Goal: Task Accomplishment & Management: Complete application form

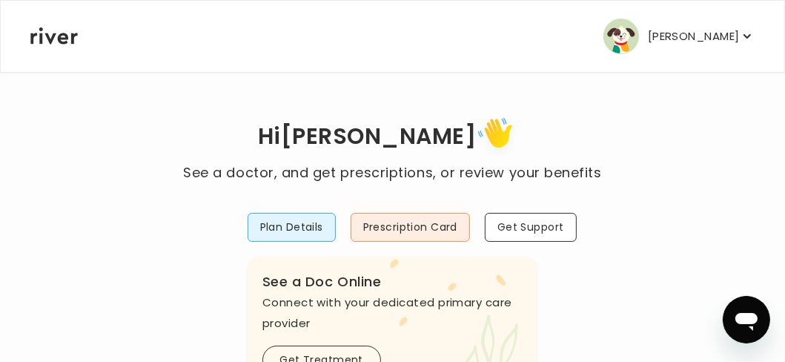
click at [744, 35] on icon "button" at bounding box center [746, 36] width 7 height 4
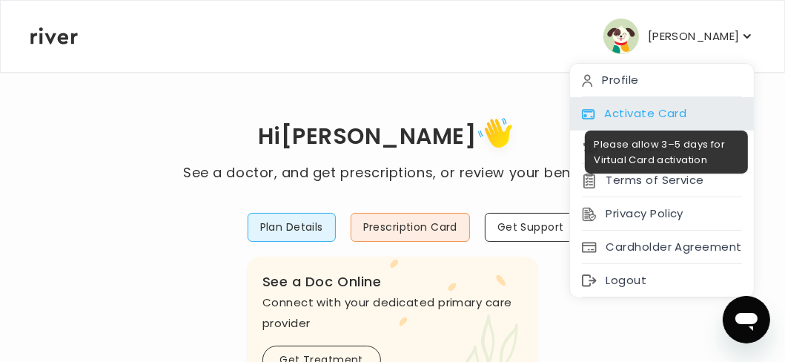
click at [652, 106] on div "Activate Card" at bounding box center [662, 113] width 184 height 33
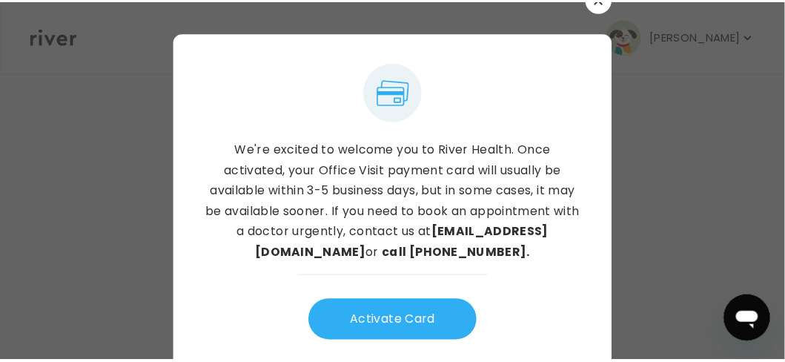
scroll to position [24, 0]
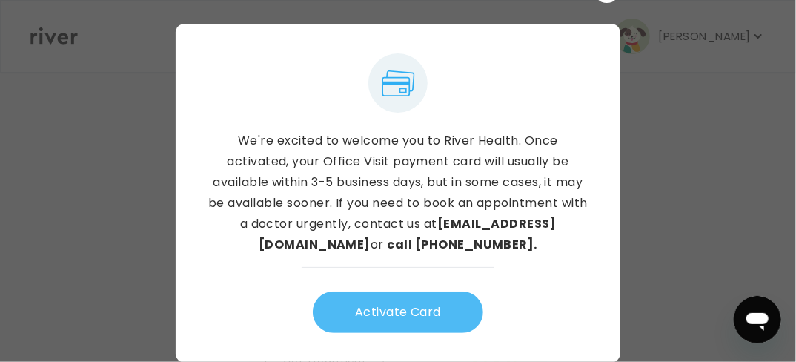
click at [409, 296] on button "Activate Card" at bounding box center [398, 312] width 170 height 42
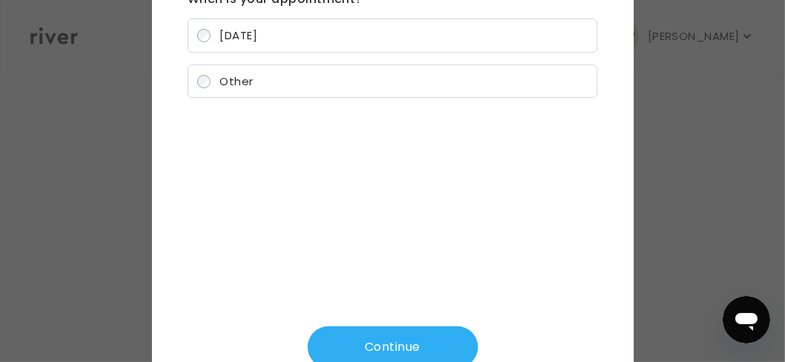
scroll to position [172, 0]
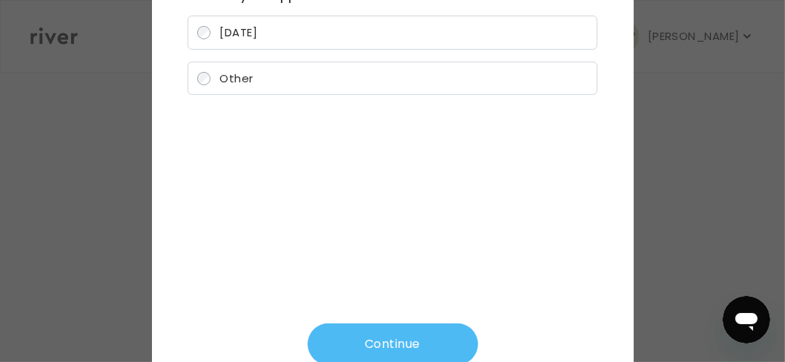
click at [412, 328] on button "Continue" at bounding box center [393, 344] width 170 height 42
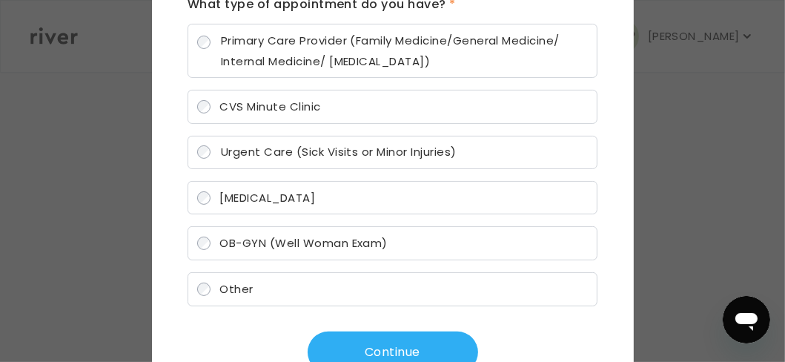
scroll to position [205, 0]
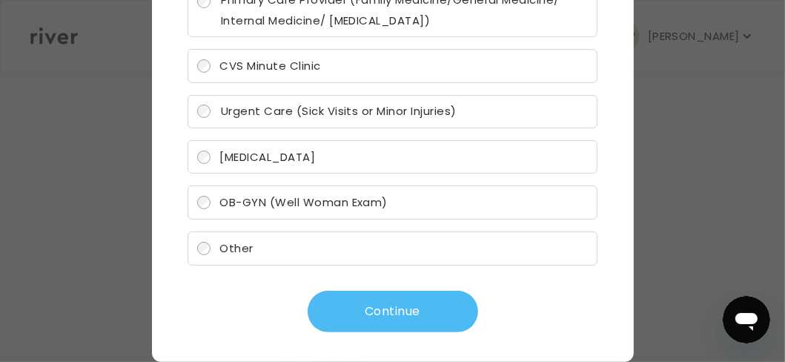
click at [374, 302] on button "Continue" at bounding box center [393, 312] width 170 height 42
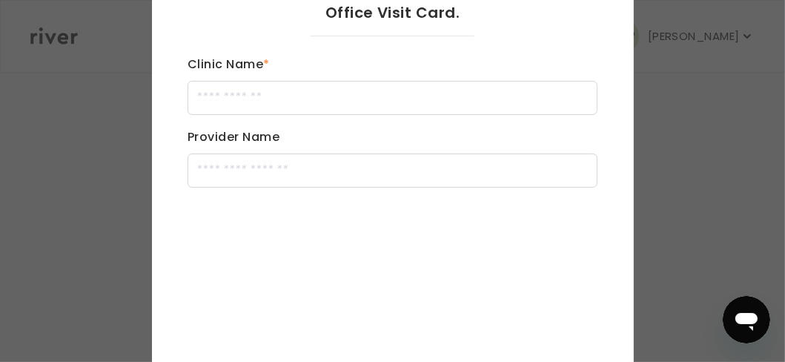
scroll to position [56, 0]
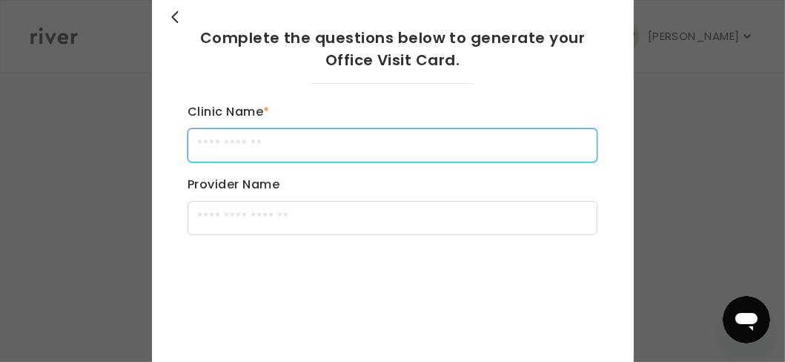
click at [290, 145] on input "Clinic Name *" at bounding box center [392, 145] width 410 height 34
type input "*"
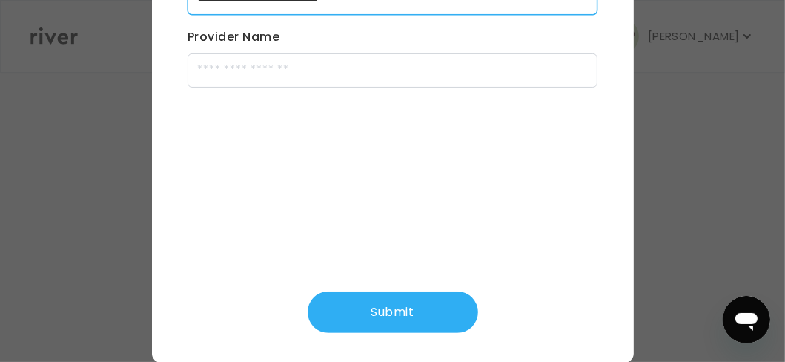
scroll to position [205, 0]
type input "**********"
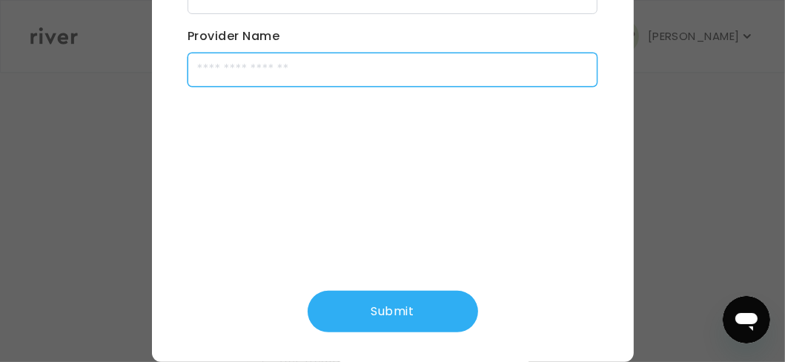
click at [261, 74] on input "Provider Name" at bounding box center [392, 70] width 410 height 34
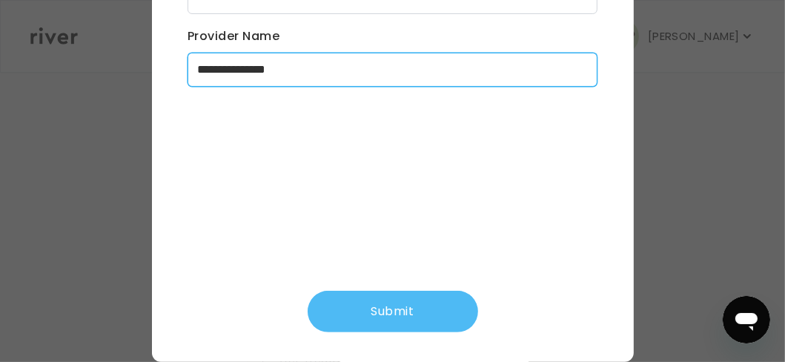
type input "**********"
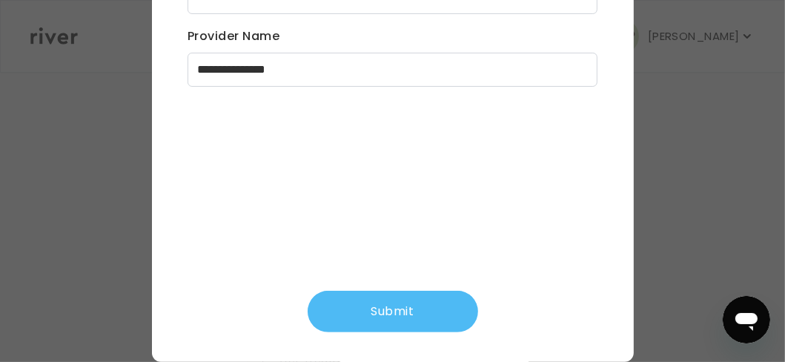
click at [400, 306] on button "Submit" at bounding box center [393, 312] width 170 height 42
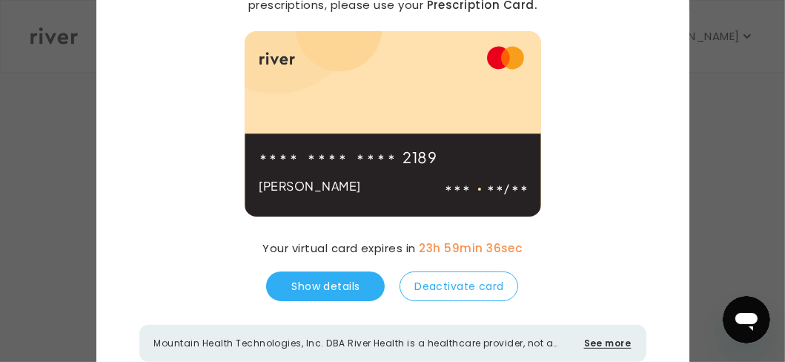
scroll to position [222, 0]
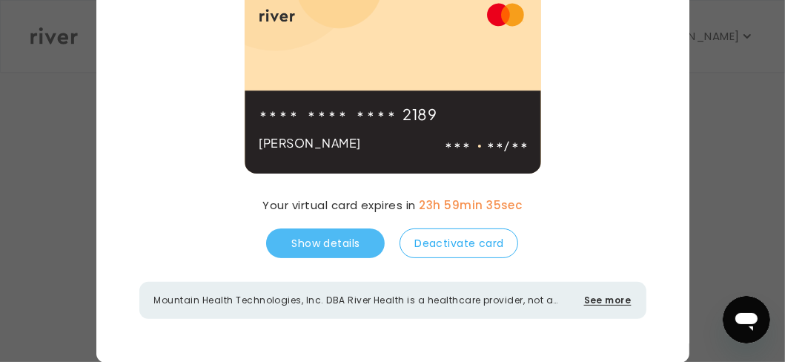
click at [314, 233] on button "Show details" at bounding box center [325, 243] width 119 height 30
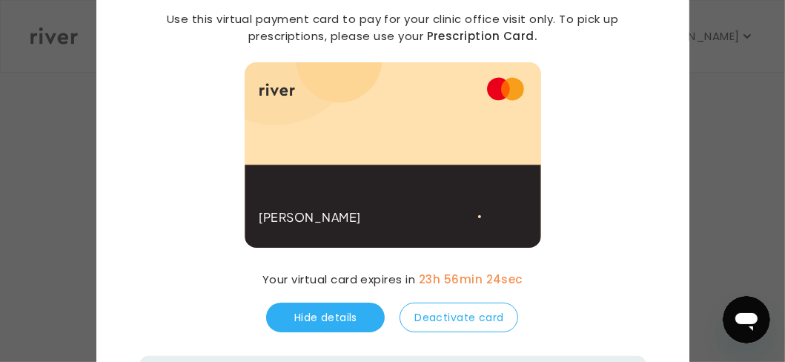
scroll to position [0, 0]
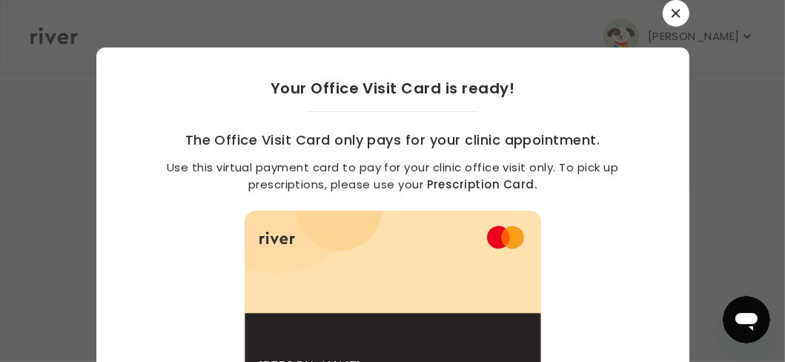
click at [671, 12] on icon "button" at bounding box center [675, 13] width 8 height 8
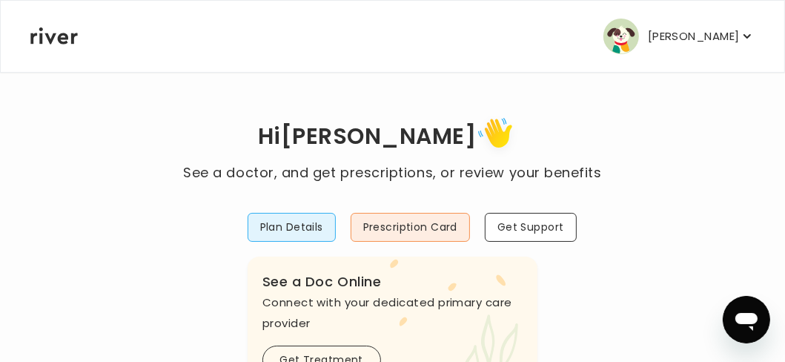
click at [738, 33] on p "[PERSON_NAME]" at bounding box center [694, 36] width 92 height 21
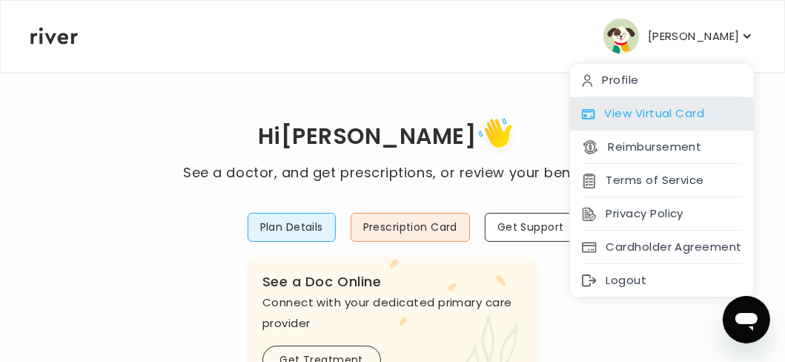
click at [656, 110] on div "View Virtual Card" at bounding box center [662, 113] width 184 height 33
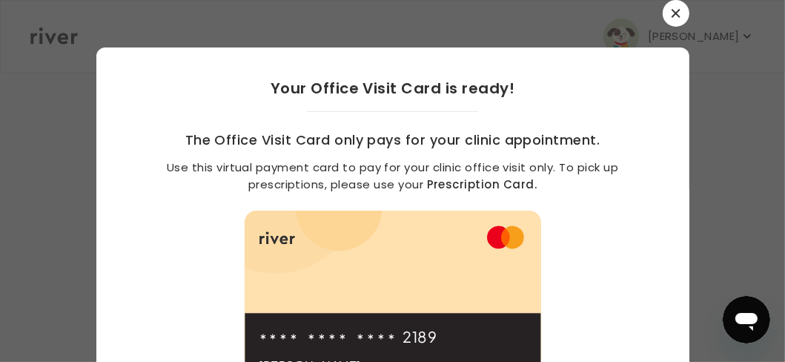
click at [674, 9] on button "button" at bounding box center [676, 13] width 27 height 27
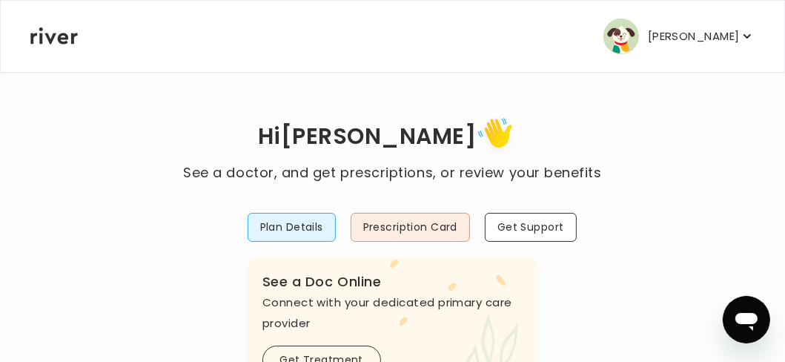
click at [746, 33] on icon "button" at bounding box center [747, 36] width 15 height 15
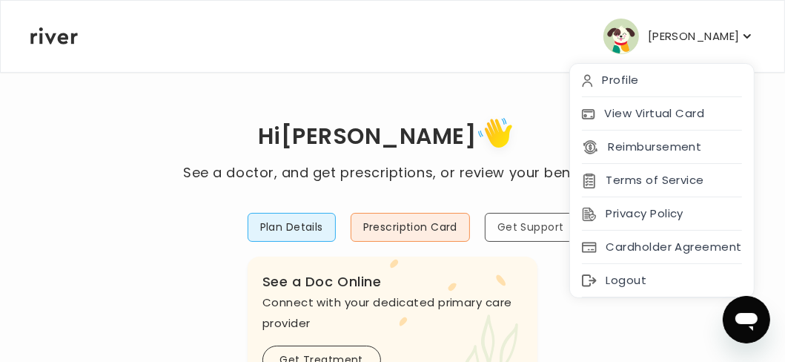
click at [521, 225] on button "Get Support" at bounding box center [531, 227] width 92 height 29
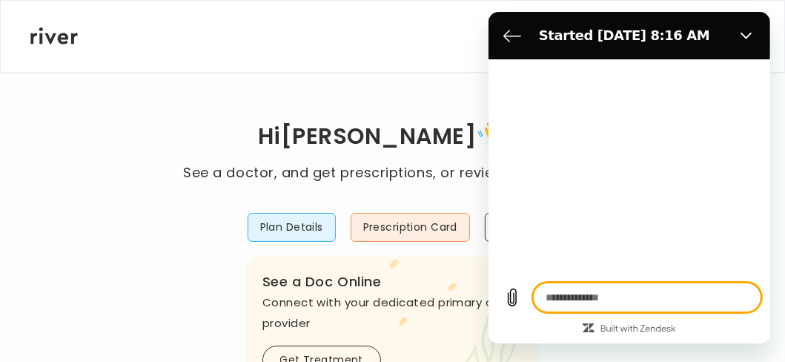
type textarea "*"
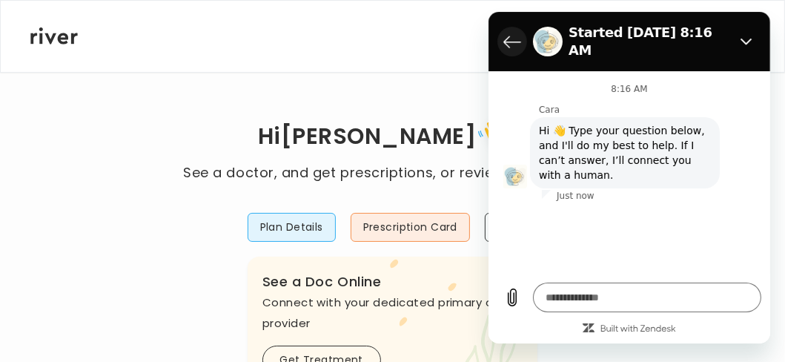
click at [508, 33] on icon "Back to the conversation list" at bounding box center [511, 42] width 18 height 18
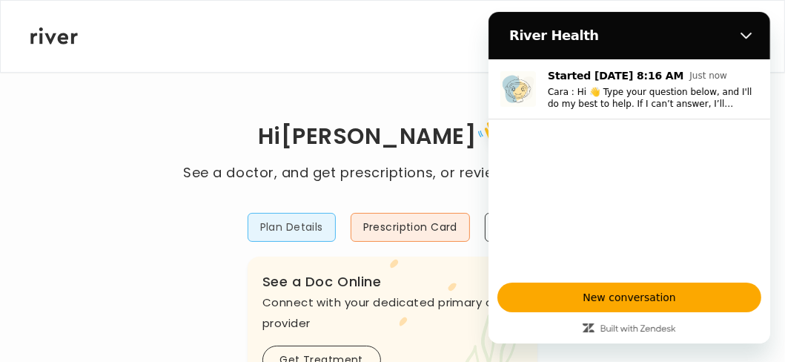
click at [309, 227] on button "Plan Details" at bounding box center [292, 227] width 88 height 29
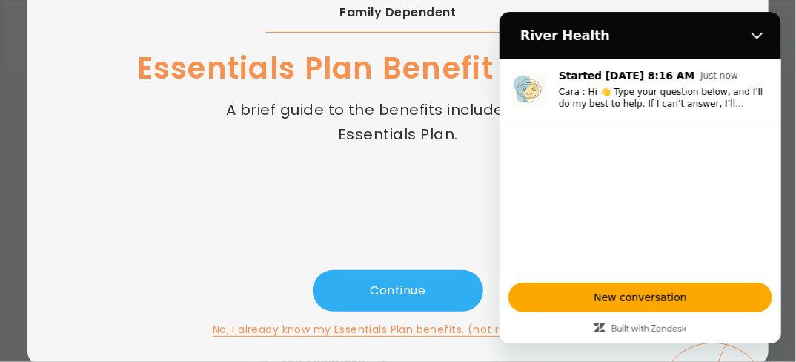
scroll to position [167, 0]
